Goal: Task Accomplishment & Management: Use online tool/utility

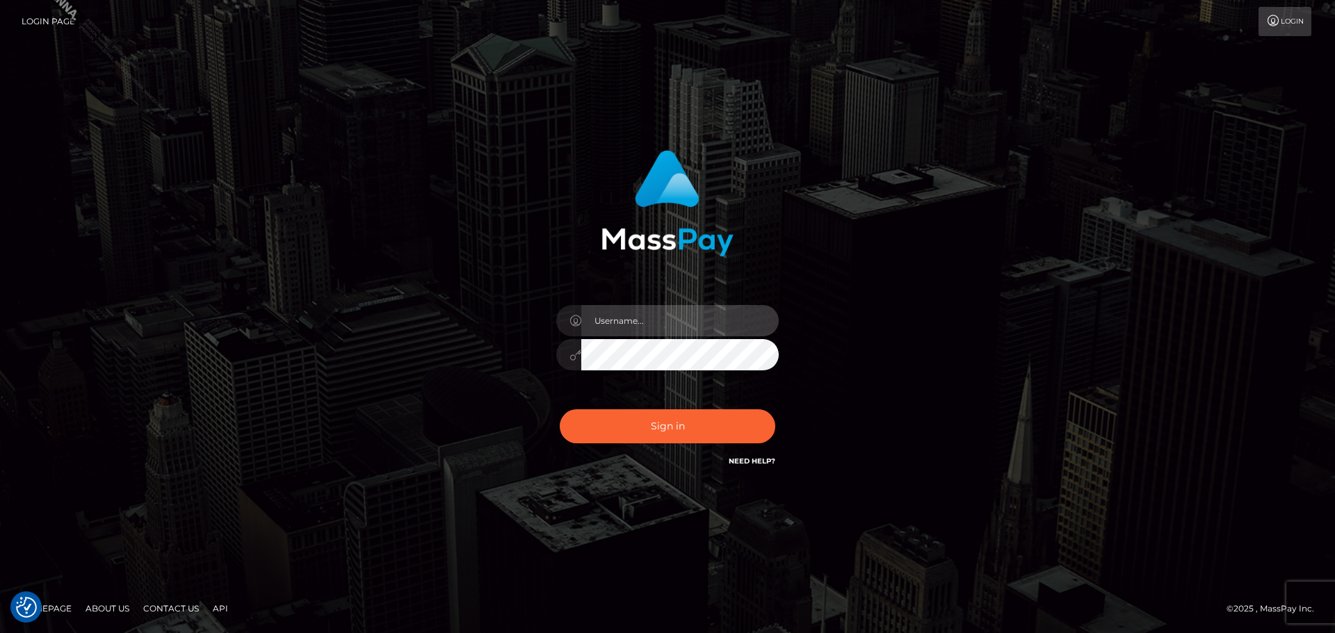
type input "Kriska.Silversocial"
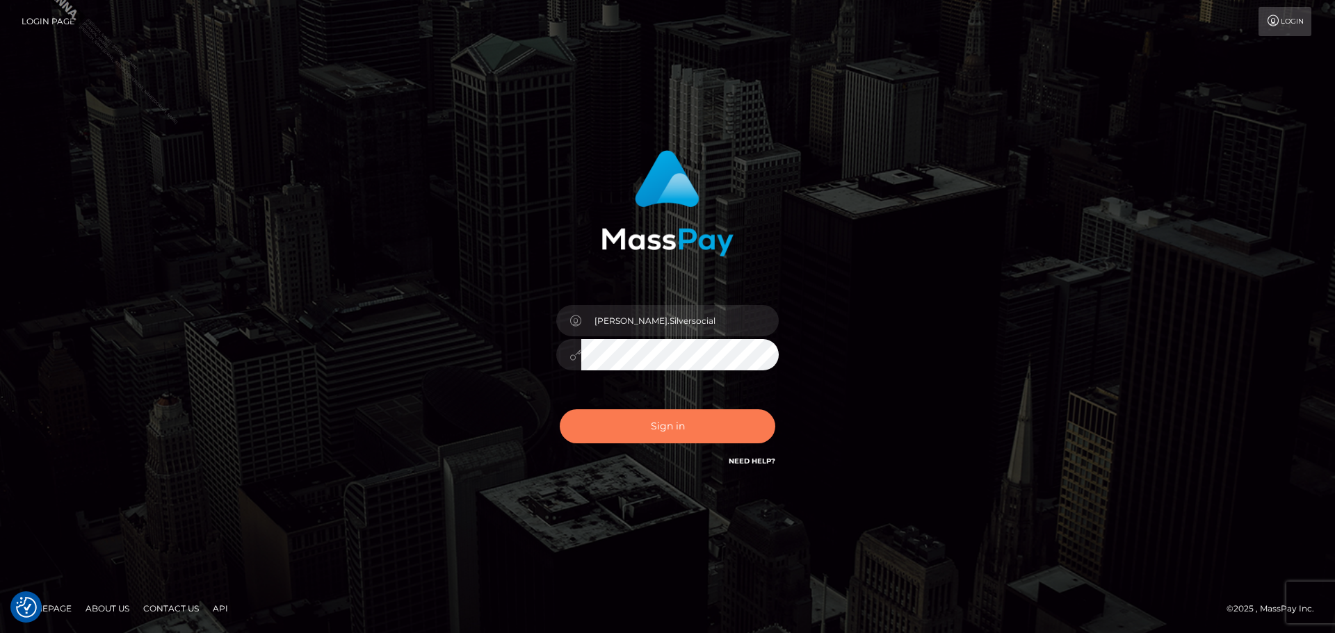
click at [651, 425] on button "Sign in" at bounding box center [667, 426] width 215 height 34
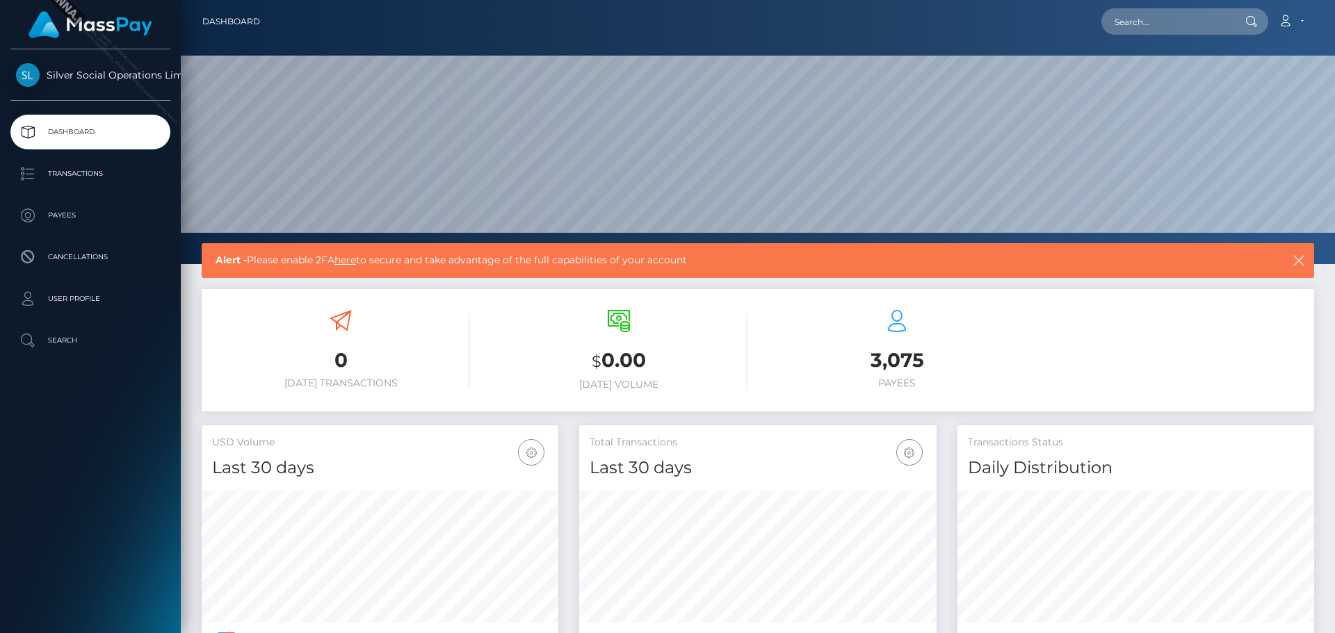
scroll to position [247, 357]
click at [61, 134] on p "Dashboard" at bounding box center [90, 132] width 149 height 21
click at [84, 178] on p "Transactions" at bounding box center [90, 173] width 149 height 21
